Goal: Task Accomplishment & Management: Complete application form

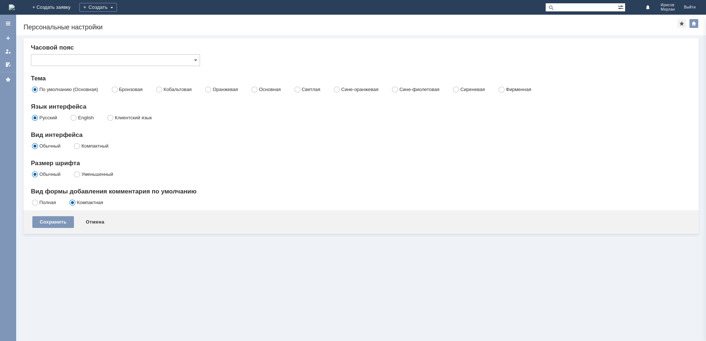
type input "[не указано]"
click at [75, 10] on link "+ Создать заявку" at bounding box center [51, 7] width 47 height 15
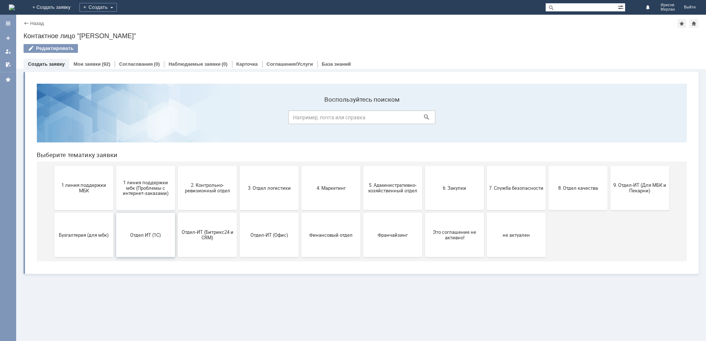
click at [151, 231] on button "Отдел ИТ (1С)" at bounding box center [145, 235] width 59 height 44
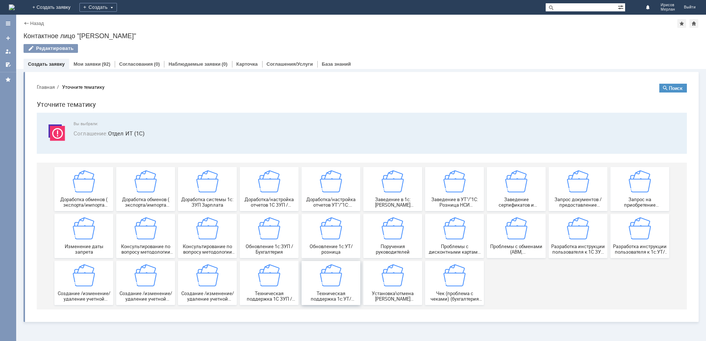
click at [345, 274] on div "Техническая поддержка 1с:УТ/розница" at bounding box center [331, 283] width 54 height 37
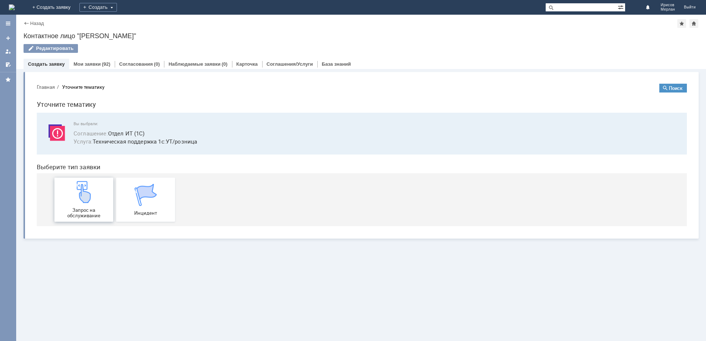
click at [54, 196] on span at bounding box center [55, 200] width 3 height 44
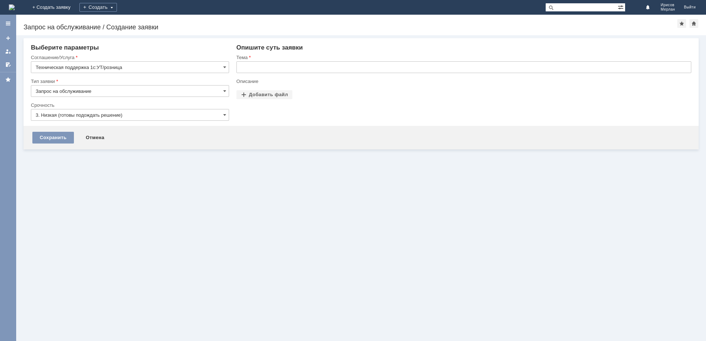
click at [56, 92] on input "Запрос на обслуживание" at bounding box center [130, 91] width 198 height 12
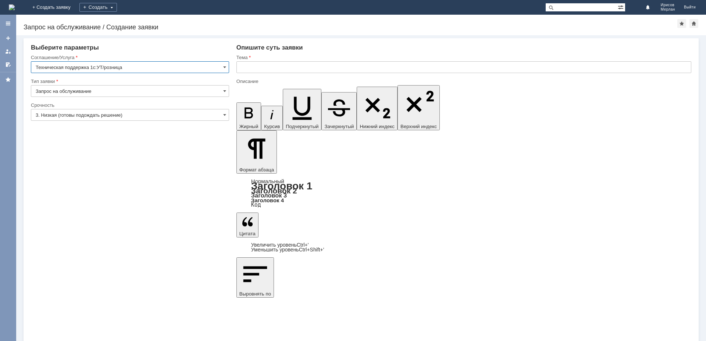
click at [53, 68] on input "Техническая поддержка 1с:УТ/розница" at bounding box center [130, 67] width 198 height 12
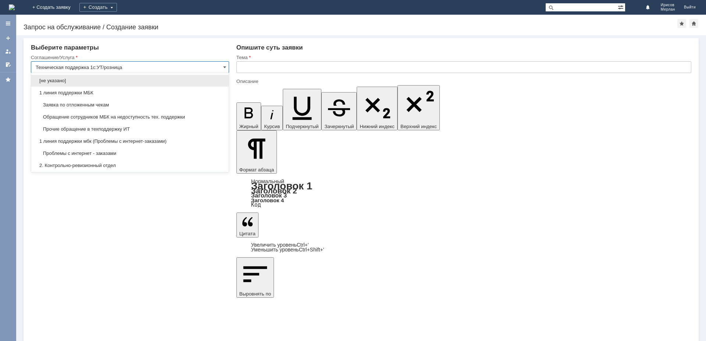
type input "Запрос на обслуживание"
click at [60, 66] on input "Техническая поддержка 1с:УТ/розница" at bounding box center [130, 67] width 198 height 12
click at [103, 301] on div "Внимание! Выберите параметры Соглашение/Услуга Техническая поддержка 1с:УТ/розн…" at bounding box center [360, 188] width 689 height 306
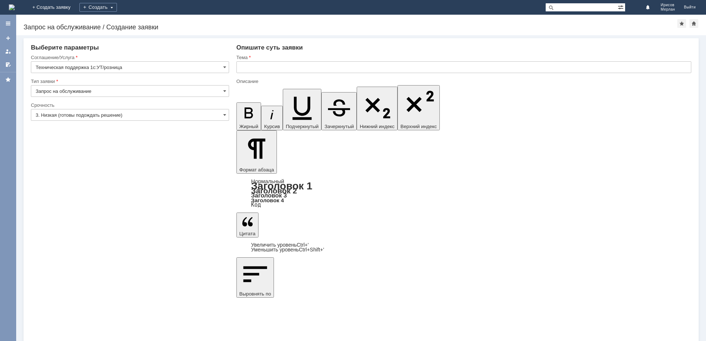
type input "Техническая поддержка 1с:УТ/розница"
click at [107, 111] on input "3. Низкая (готовы подождать решение)" at bounding box center [130, 115] width 198 height 12
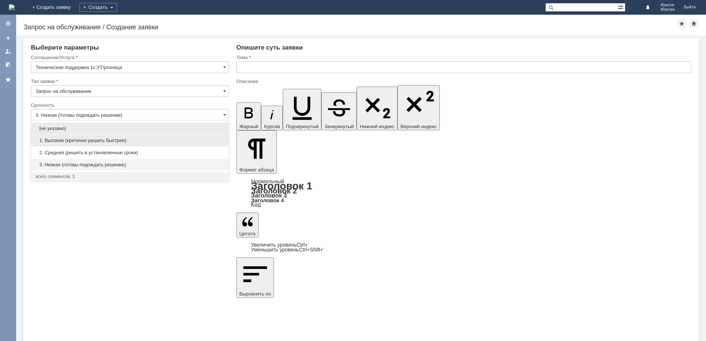
click at [80, 140] on span "1. Высокая (критично решить быстрее)" at bounding box center [130, 141] width 189 height 6
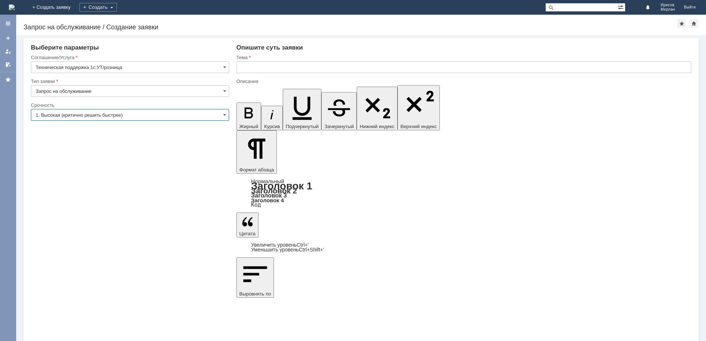
click at [243, 68] on input "text" at bounding box center [463, 67] width 455 height 12
type input "1. Высокая (критично решить быстрее)"
type input "Отчет комиссионера"
drag, startPoint x: 337, startPoint y: 2580, endPoint x: 344, endPoint y: 2581, distance: 7.0
